Goal: Navigation & Orientation: Go to known website

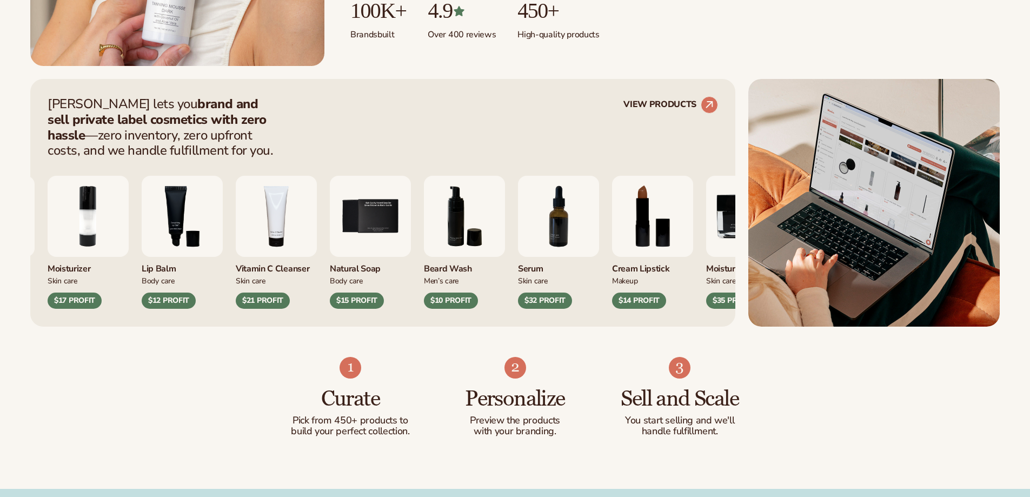
scroll to position [487, 0]
